Goal: Find contact information: Find contact information

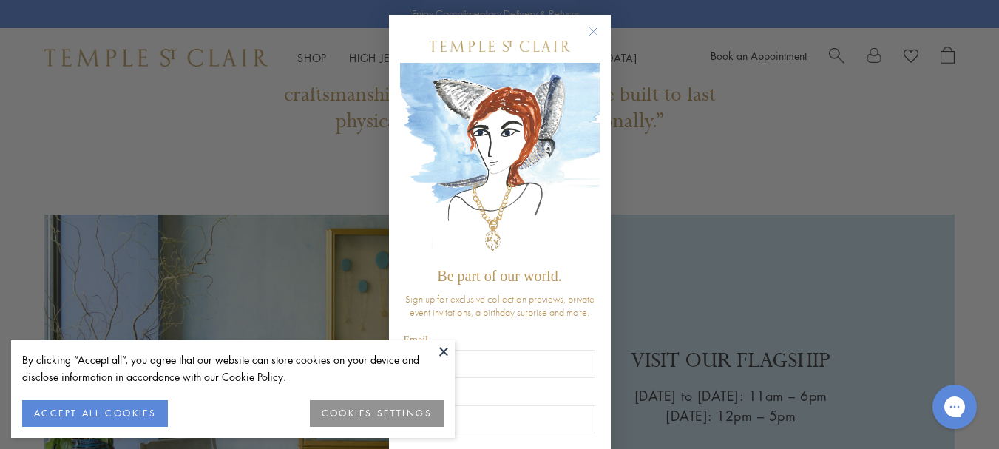
scroll to position [2267, 0]
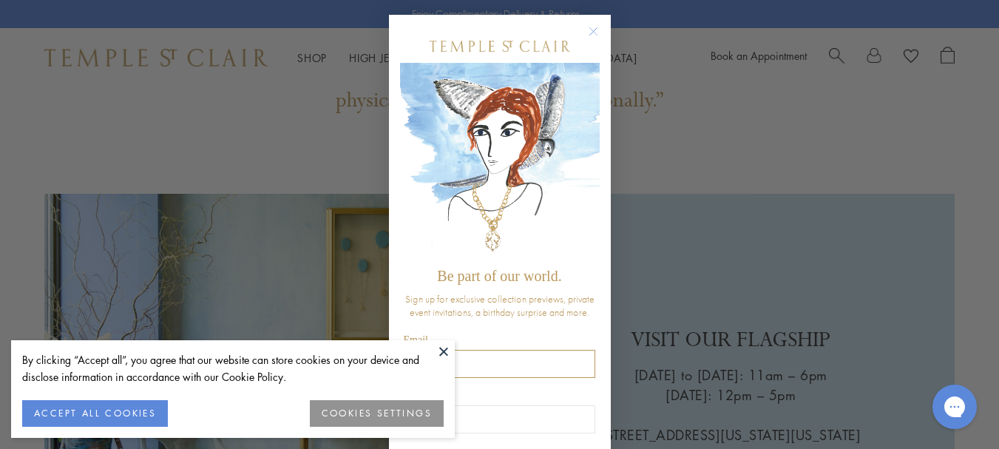
click at [443, 352] on button at bounding box center [443, 351] width 22 height 22
click at [441, 350] on input "Email" at bounding box center [499, 364] width 191 height 28
click at [440, 350] on input "Email" at bounding box center [499, 364] width 191 height 28
click at [444, 353] on input "Email" at bounding box center [499, 364] width 191 height 28
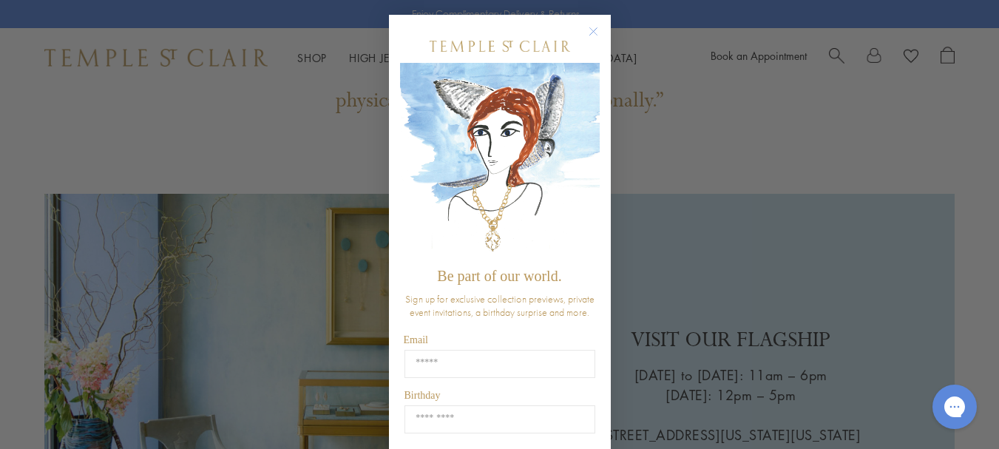
click at [204, 279] on div "Close dialog Be part of our world. Sign up for exclusive collection previews, p…" at bounding box center [499, 224] width 999 height 449
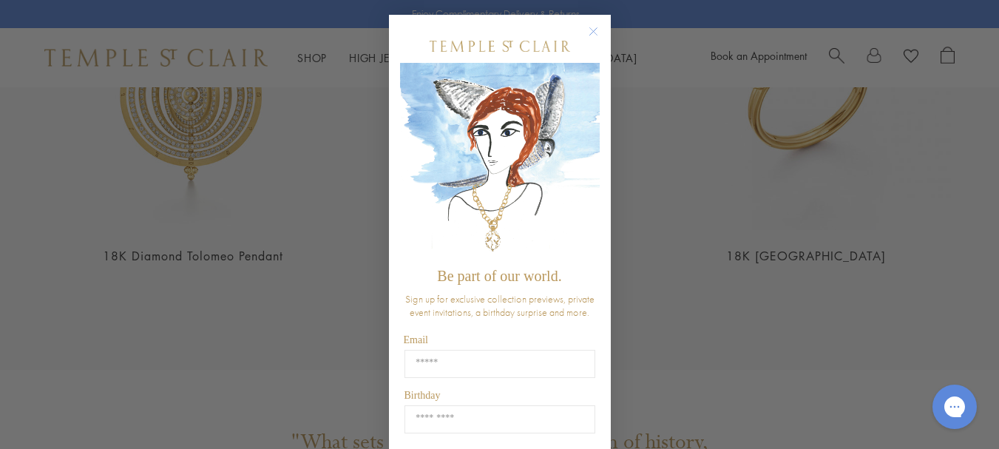
click at [593, 29] on circle "Close dialog" at bounding box center [593, 32] width 18 height 18
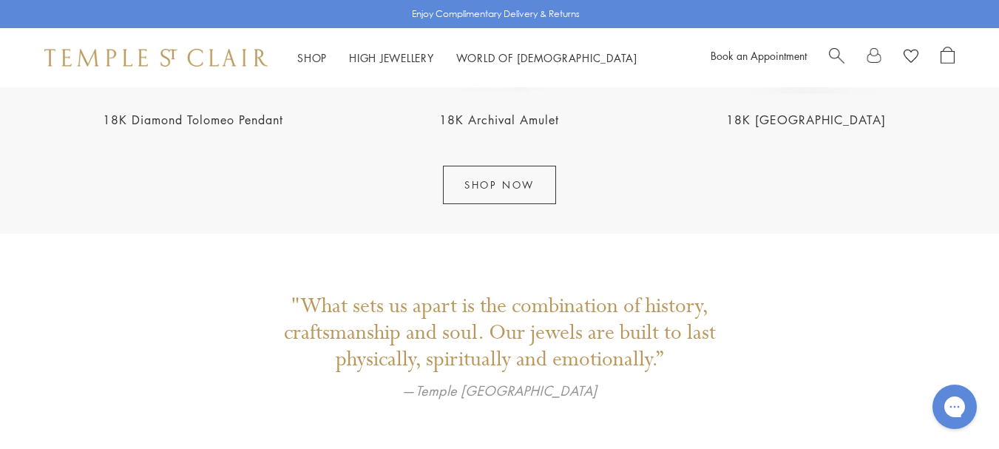
scroll to position [2267, 0]
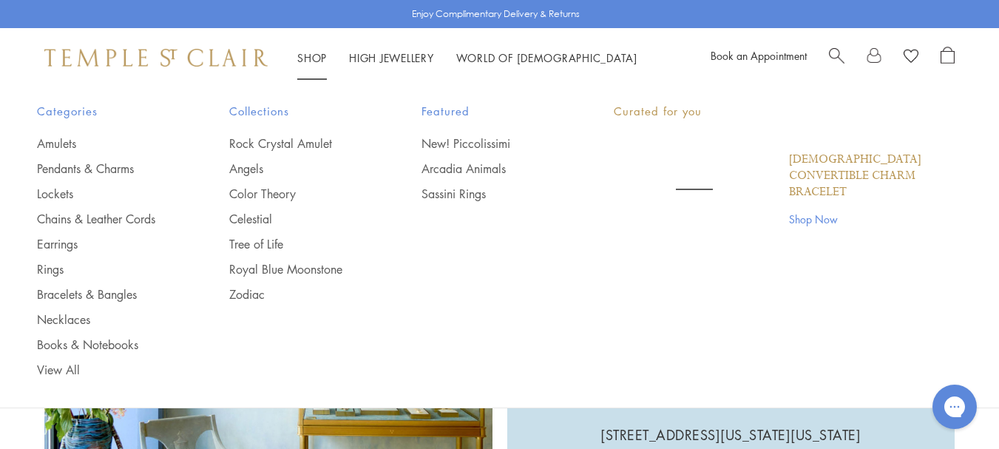
click at [305, 57] on link "Shop Shop" at bounding box center [312, 57] width 30 height 15
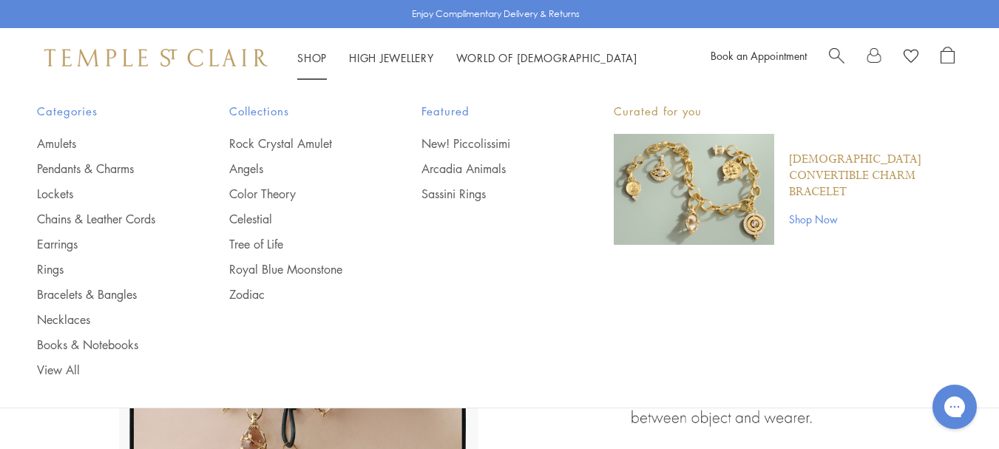
click at [305, 57] on link "Shop Shop" at bounding box center [312, 57] width 30 height 15
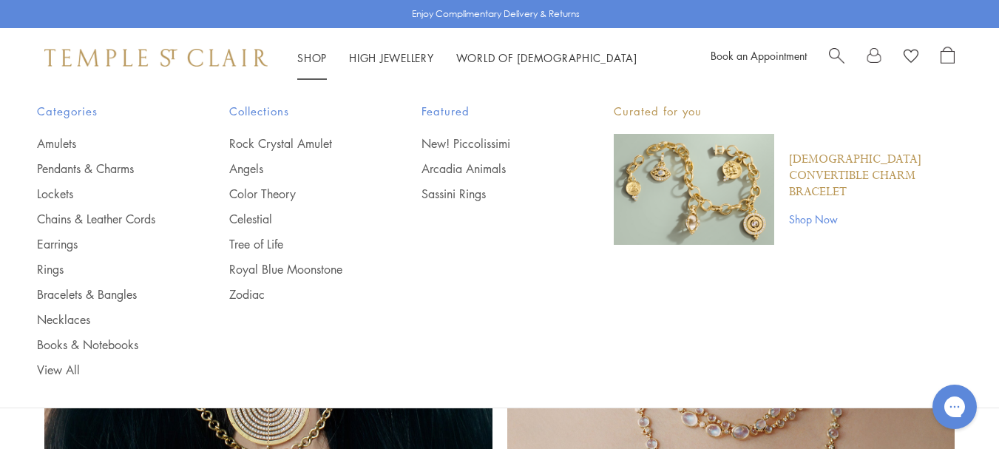
scroll to position [1676, 0]
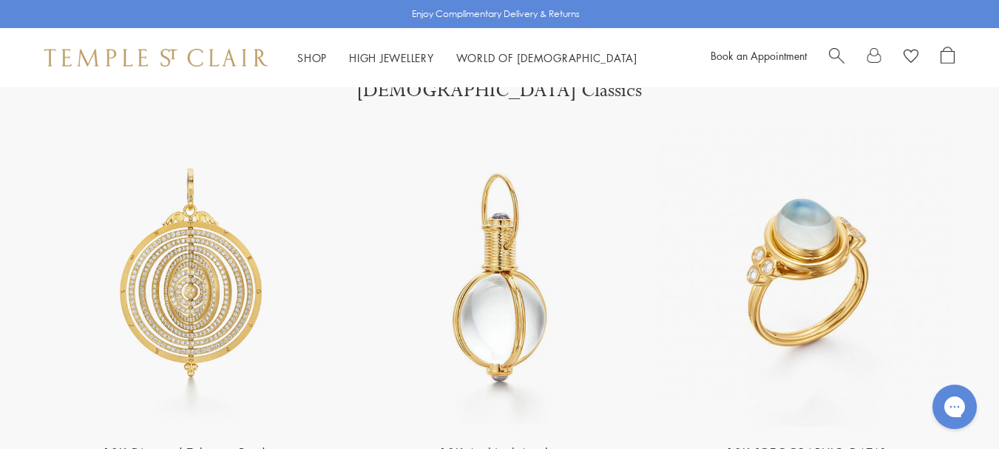
click at [307, 64] on li "Shop Shop Categories Amulets Pendants & Charms Lockets Chains & Leather Cords E…" at bounding box center [312, 58] width 30 height 18
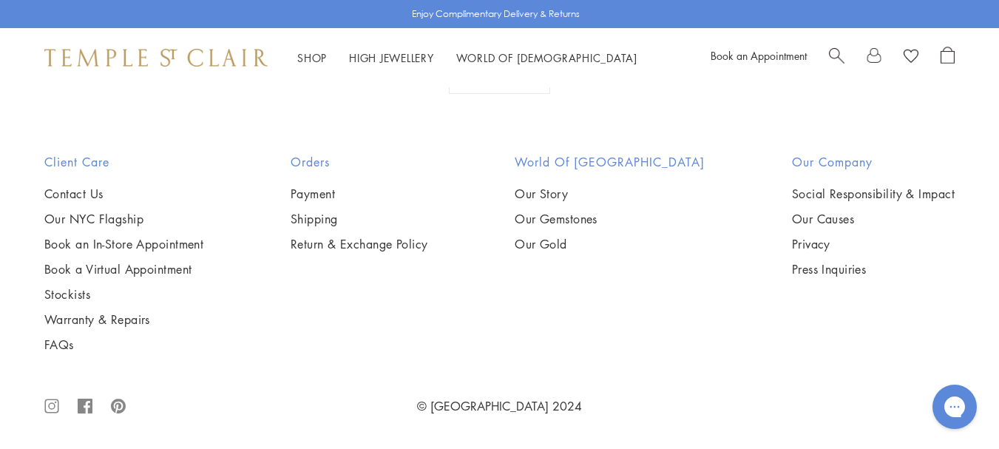
scroll to position [3038, 0]
click at [86, 192] on link "Contact Us" at bounding box center [123, 193] width 159 height 16
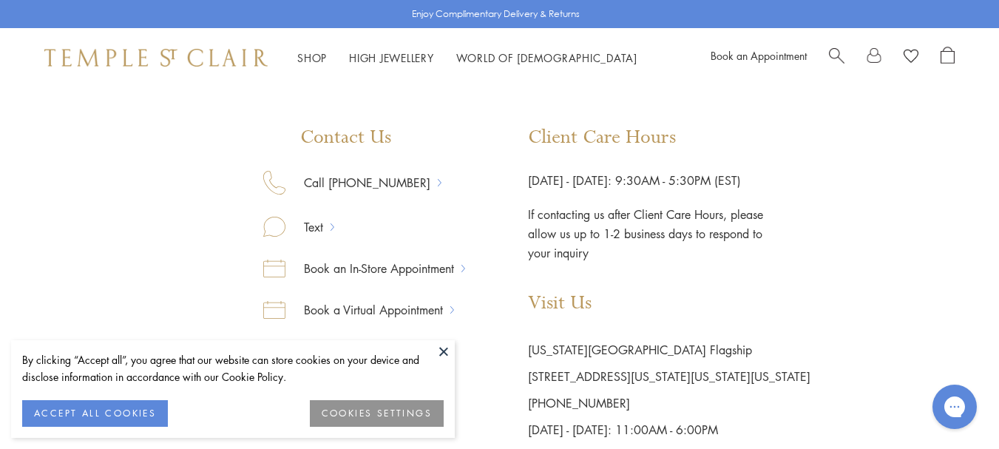
click at [442, 354] on button at bounding box center [443, 351] width 22 height 22
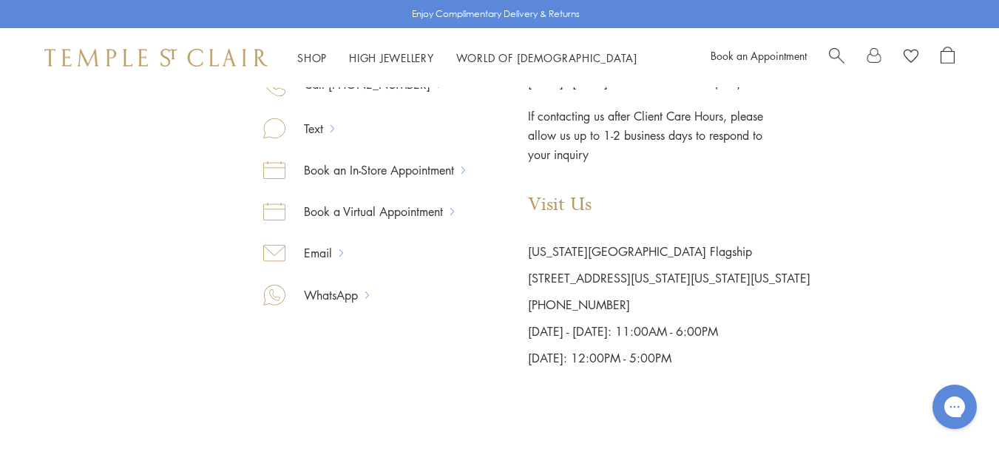
scroll to position [197, 0]
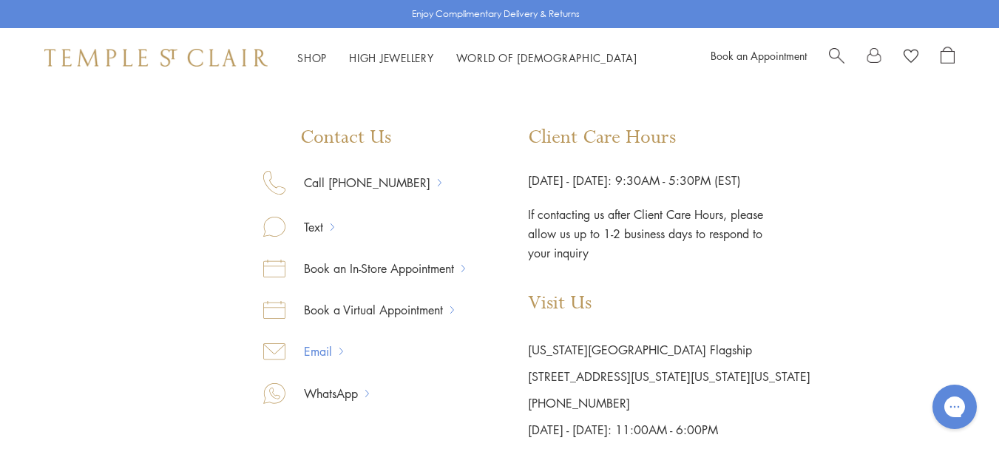
click at [326, 346] on link "Email" at bounding box center [312, 351] width 54 height 19
click at [338, 352] on link "Email" at bounding box center [312, 351] width 54 height 19
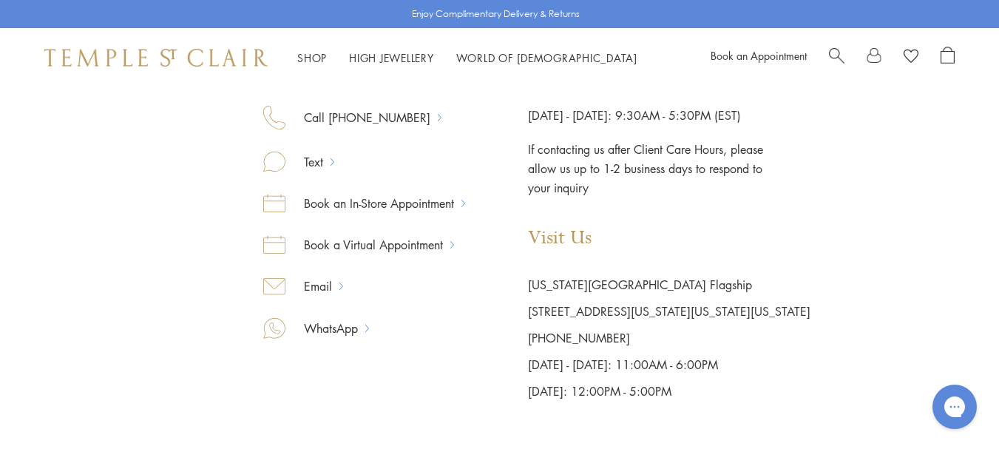
scroll to position [296, 0]
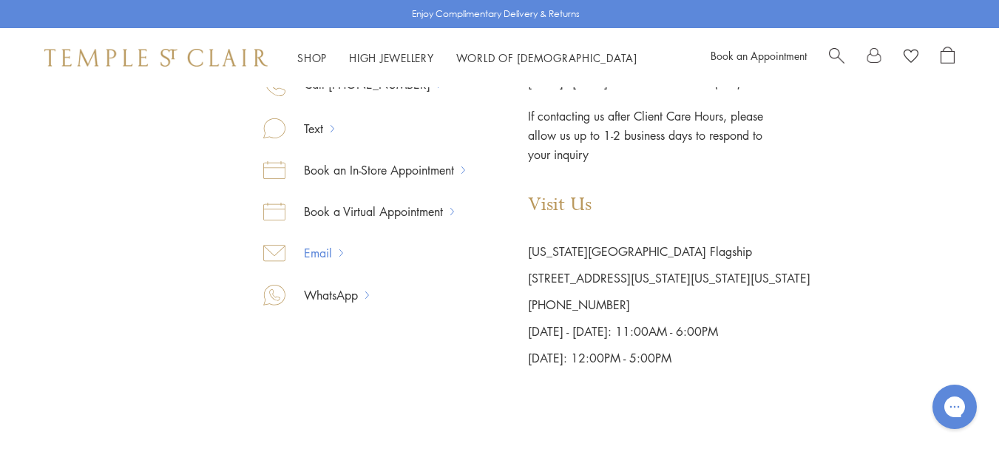
click at [336, 254] on link "Email" at bounding box center [312, 252] width 54 height 19
click at [325, 298] on link "WhatsApp" at bounding box center [325, 294] width 80 height 19
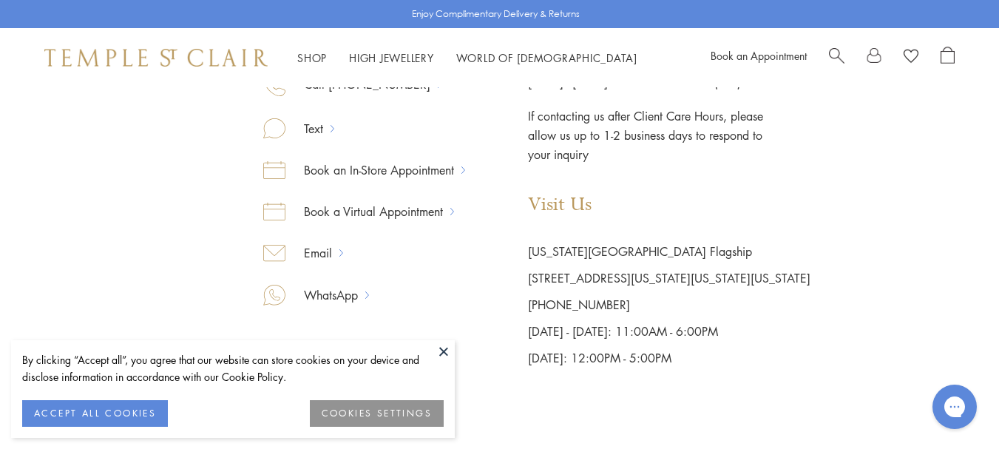
click at [440, 346] on button at bounding box center [443, 351] width 22 height 22
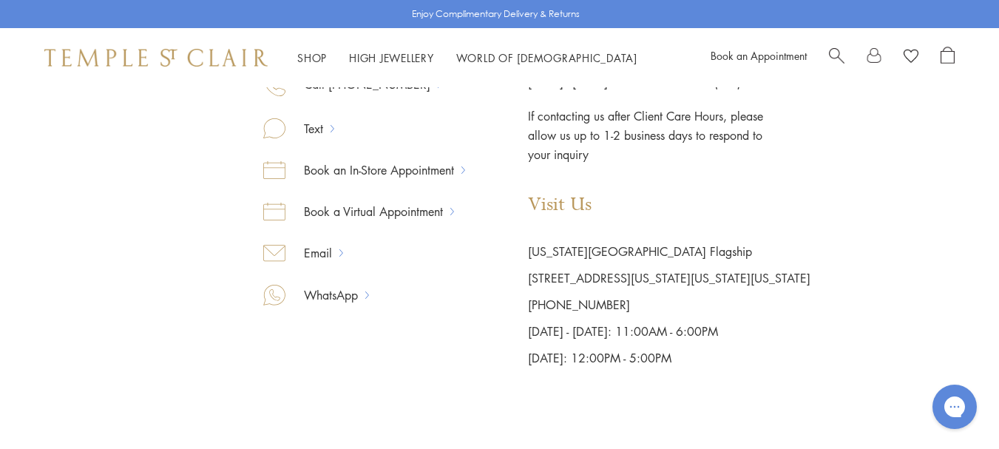
click at [344, 237] on div "Book a Virtual Appointment" at bounding box center [364, 222] width 202 height 41
click at [340, 248] on div "Email" at bounding box center [364, 263] width 202 height 41
click at [333, 256] on link "Email" at bounding box center [312, 252] width 54 height 19
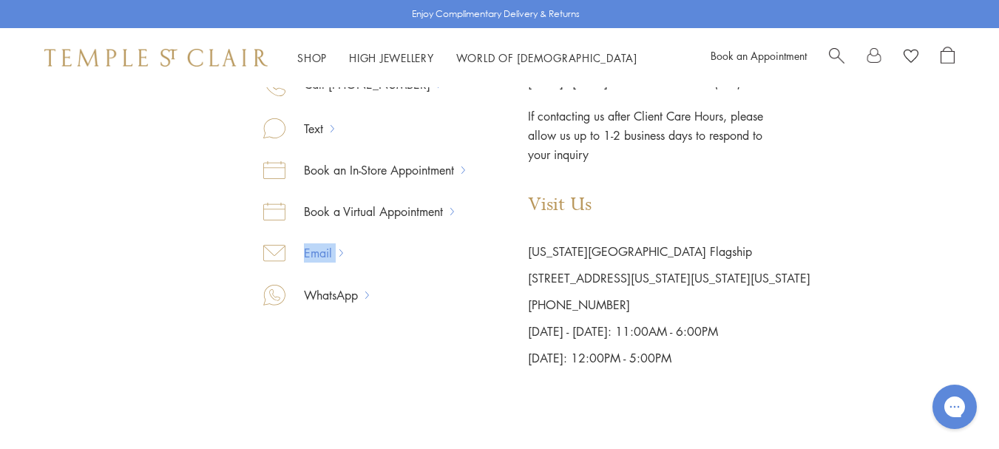
drag, startPoint x: 341, startPoint y: 251, endPoint x: 300, endPoint y: 259, distance: 41.5
click at [300, 259] on div "Email" at bounding box center [364, 263] width 202 height 41
click at [369, 262] on div "Email" at bounding box center [364, 263] width 202 height 41
click at [333, 251] on link "Email" at bounding box center [312, 252] width 54 height 19
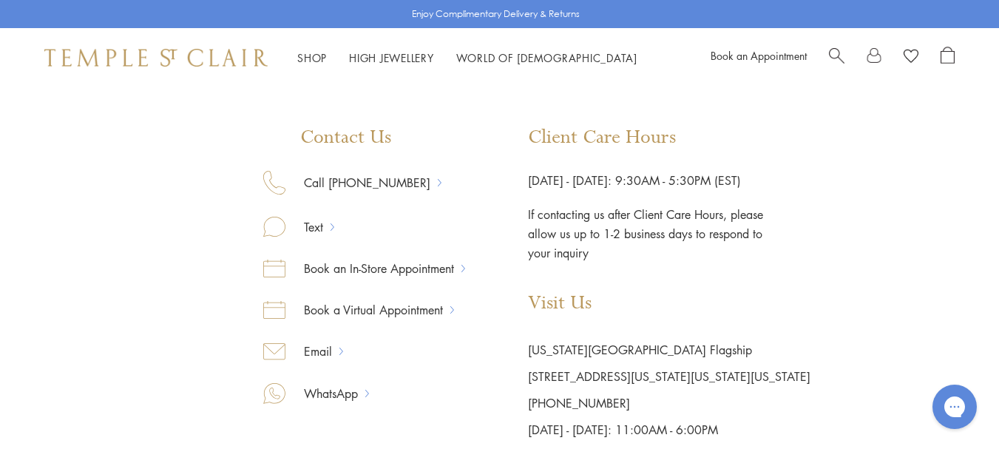
scroll to position [296, 0]
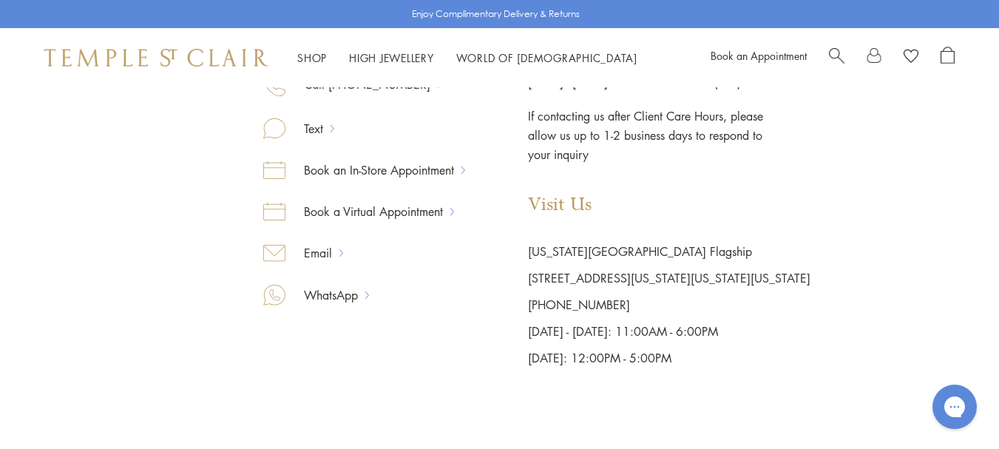
click at [560, 208] on p "Visit Us" at bounding box center [669, 205] width 282 height 22
drag, startPoint x: 497, startPoint y: 230, endPoint x: 700, endPoint y: 203, distance: 205.0
click at [701, 206] on div "Client Care Hours Monday - Friday: 9:30AM - 5:30PM (EST) If contacting us after…" at bounding box center [669, 199] width 282 height 343
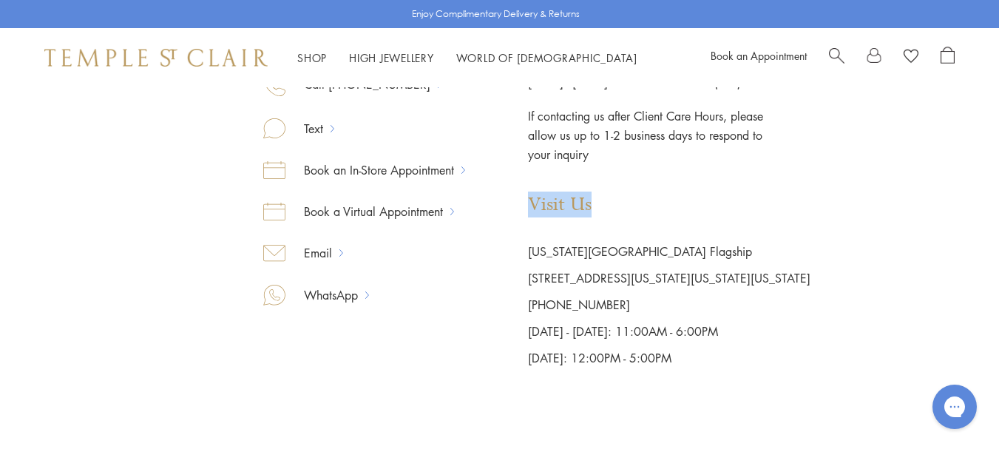
click at [696, 208] on p "Visit Us" at bounding box center [669, 205] width 282 height 22
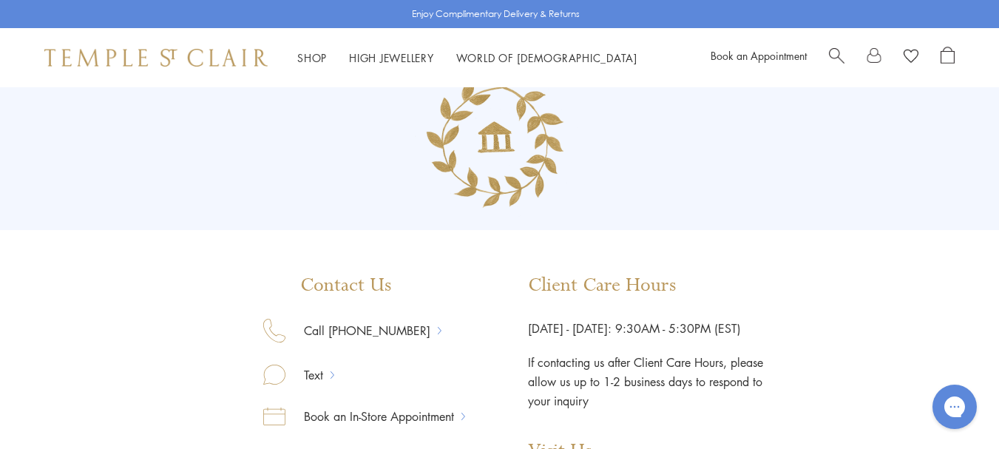
scroll to position [0, 0]
